Goal: Task Accomplishment & Management: Manage account settings

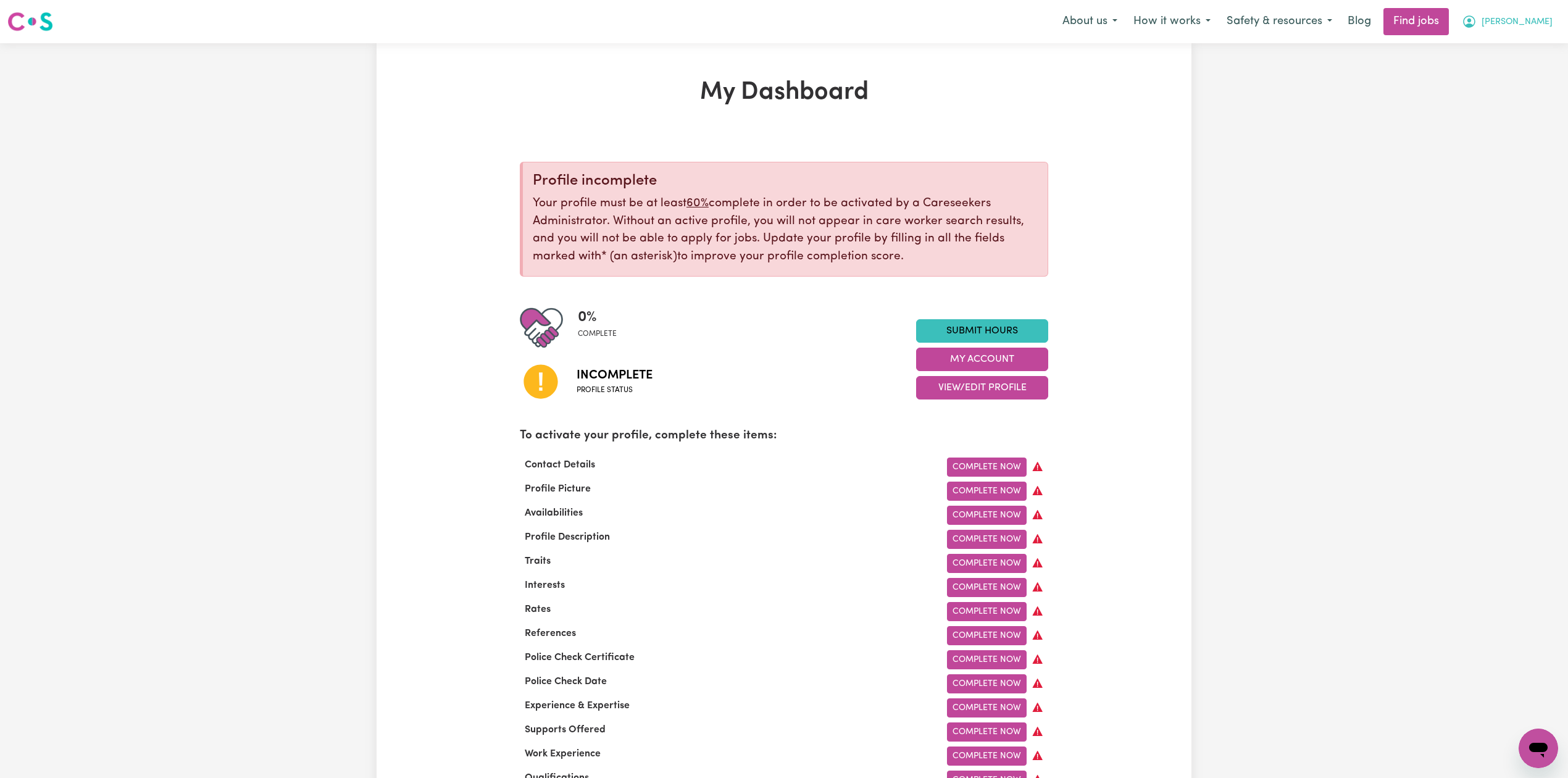
click at [1519, 20] on button "[PERSON_NAME]" at bounding box center [1507, 22] width 107 height 26
click at [1496, 90] on link "Logout" at bounding box center [1511, 94] width 98 height 23
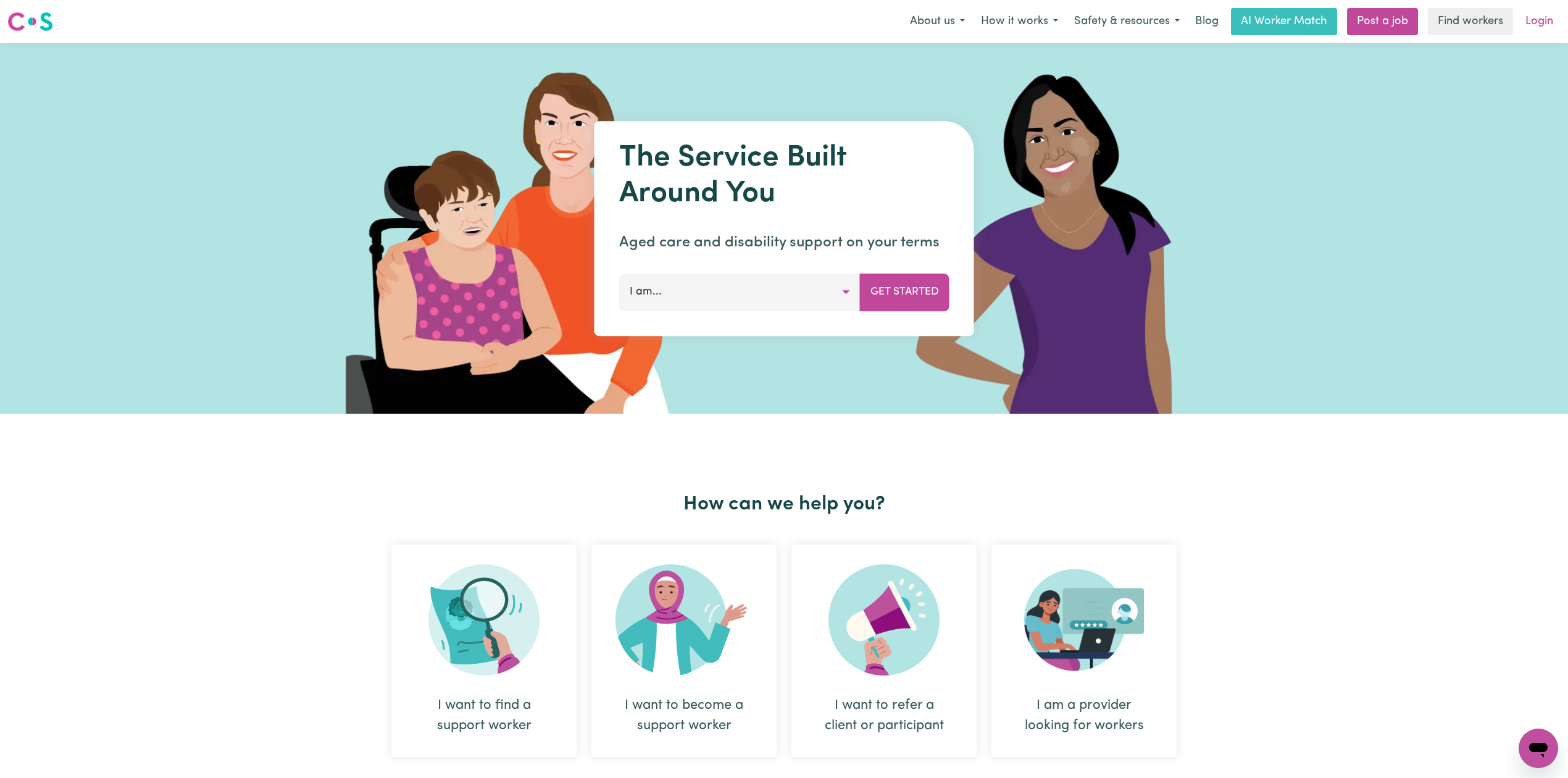
click at [1539, 31] on link "Login" at bounding box center [1539, 22] width 43 height 27
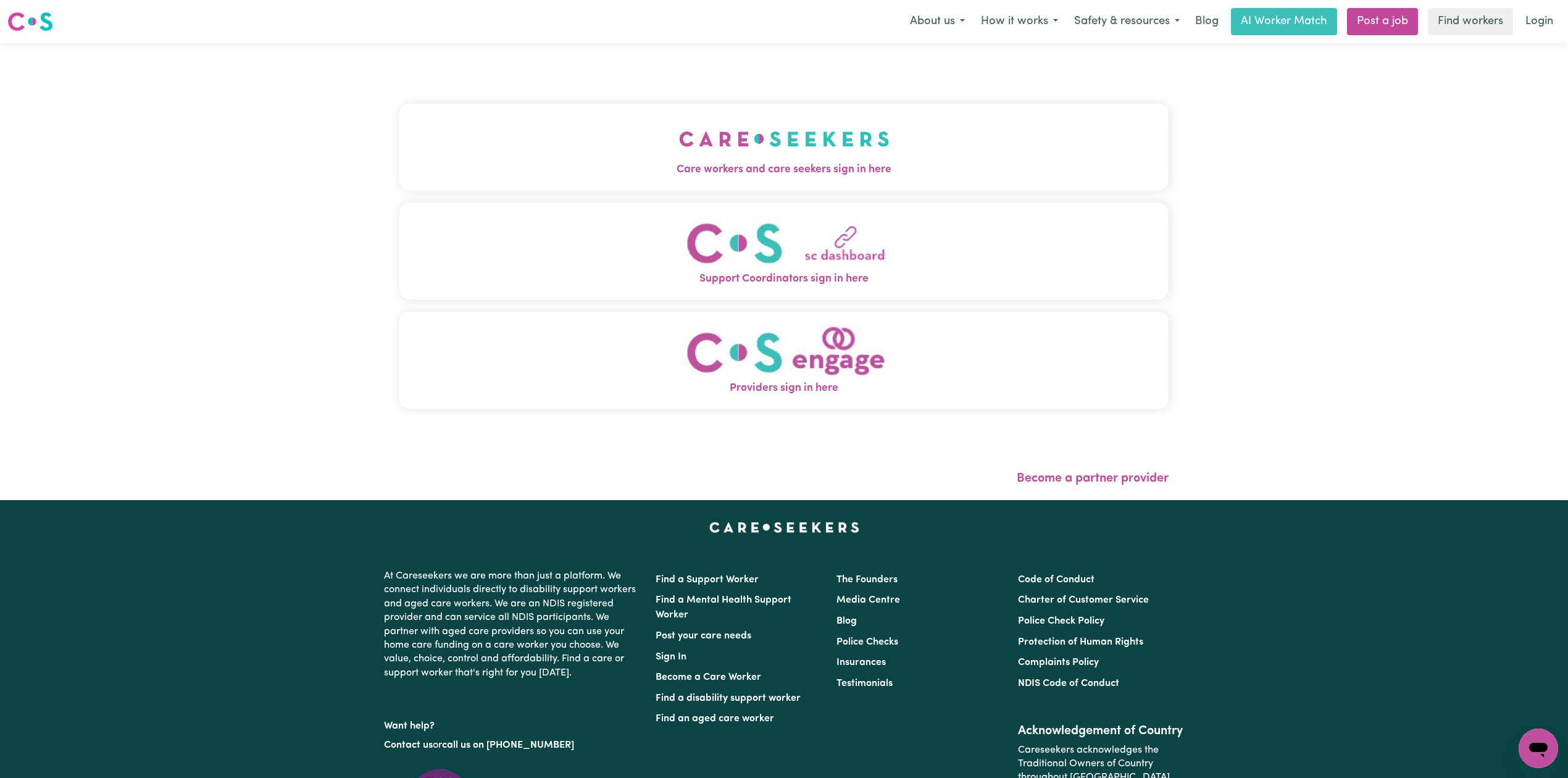
click at [431, 104] on button "Care workers and care seekers sign in here" at bounding box center [784, 147] width 769 height 87
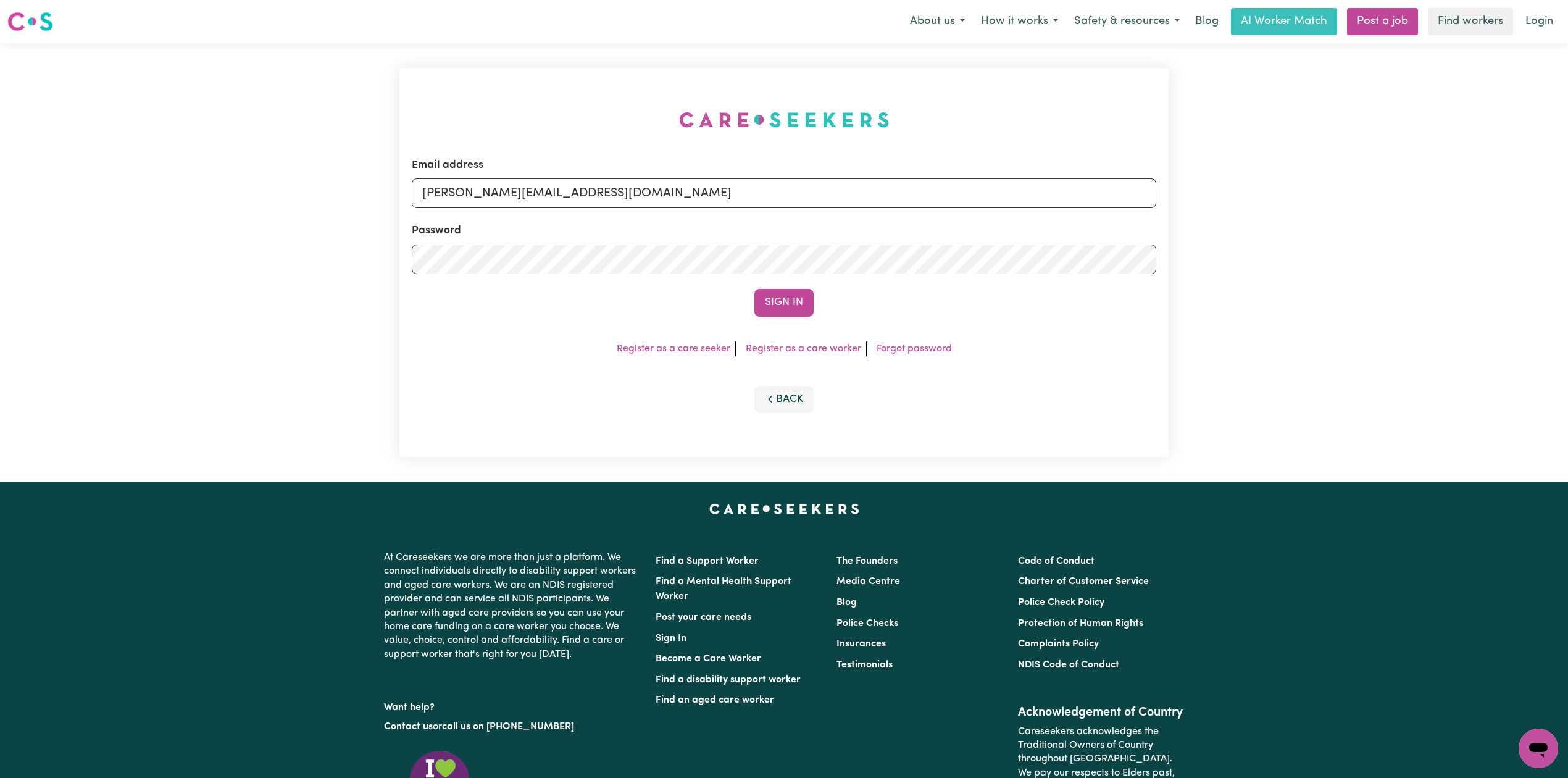
drag, startPoint x: 502, startPoint y: 169, endPoint x: 495, endPoint y: 198, distance: 29.8
click at [504, 168] on div "Email address [PERSON_NAME][EMAIL_ADDRESS][DOMAIN_NAME]" at bounding box center [784, 183] width 745 height 51
click at [492, 205] on input "[PERSON_NAME][EMAIL_ADDRESS][DOMAIN_NAME]" at bounding box center [784, 193] width 745 height 30
click at [910, 255] on form "Email address Superuser~[EMAIL_ADDRESS][DOMAIN_NAME] Password Sign In" at bounding box center [784, 237] width 745 height 159
type input "Superuser~[EMAIL_ADDRESS][DOMAIN_NAME]"
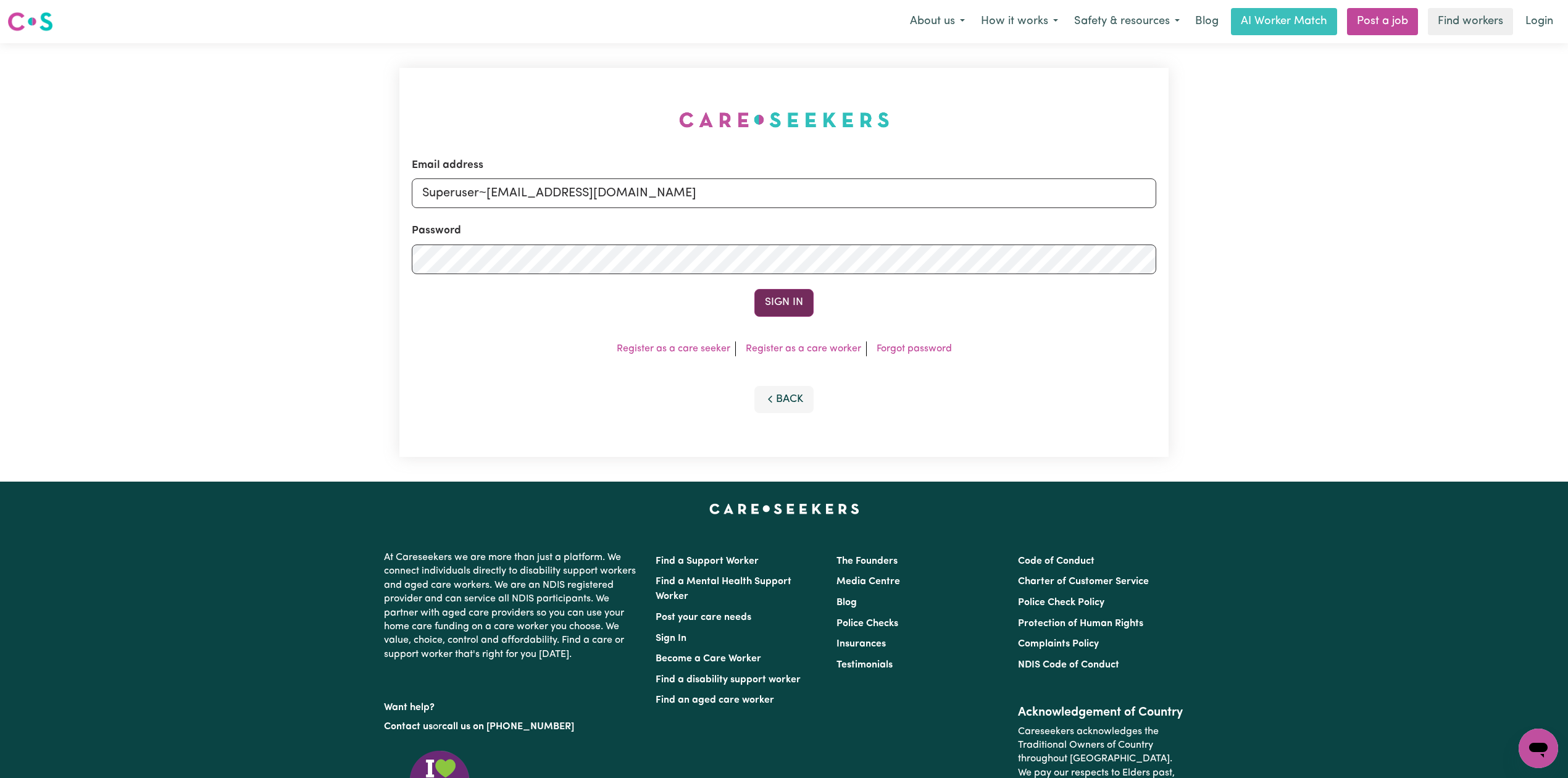
click at [778, 304] on button "Sign In" at bounding box center [784, 302] width 59 height 27
